Goal: Task Accomplishment & Management: Manage account settings

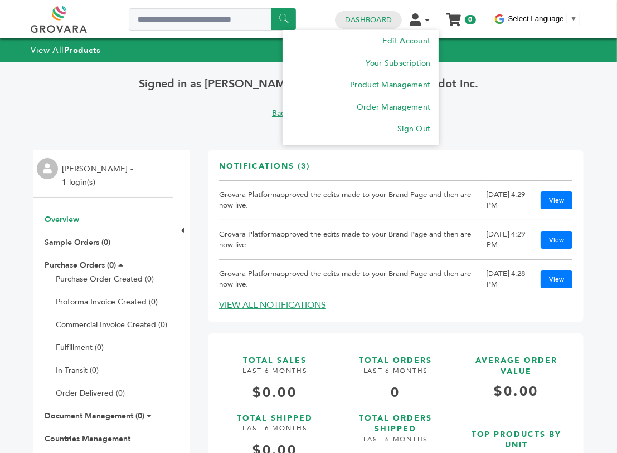
click at [429, 22] on icon at bounding box center [426, 20] width 5 height 8
click at [419, 129] on link "Sign Out" at bounding box center [413, 129] width 33 height 11
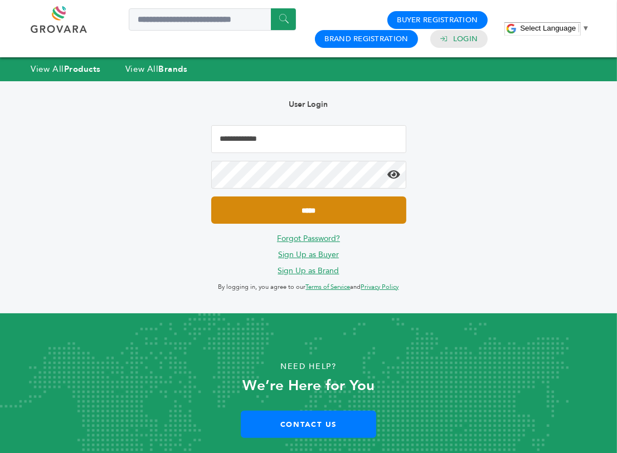
type input "**********"
click at [297, 210] on input "*****" at bounding box center [308, 210] width 195 height 27
